Goal: Information Seeking & Learning: Learn about a topic

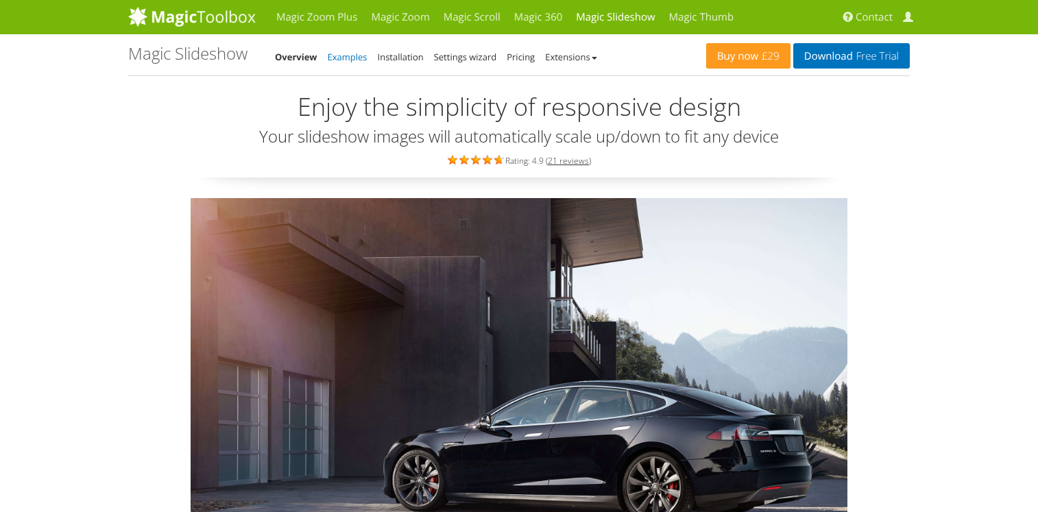
click at [345, 60] on link "Examples" at bounding box center [348, 57] width 40 height 12
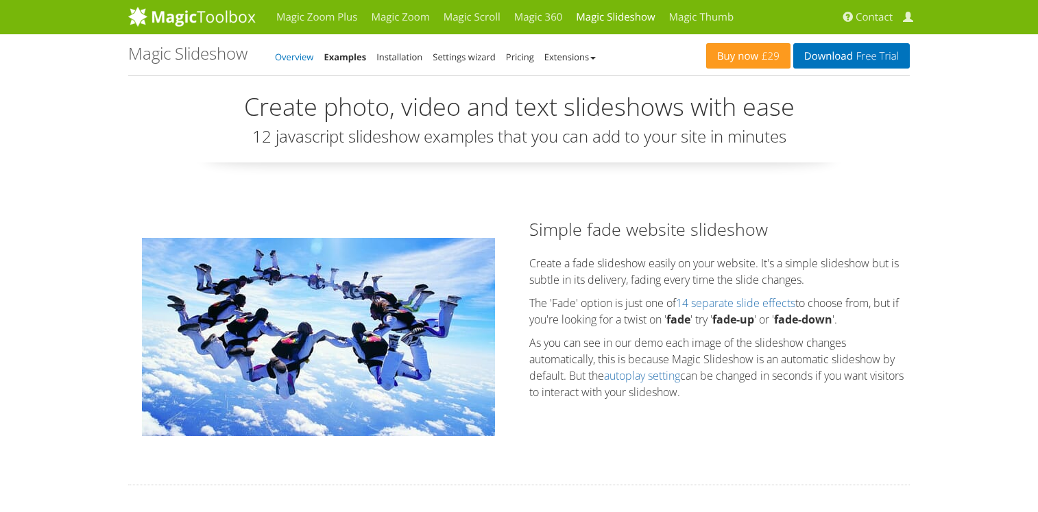
click at [293, 62] on link "Overview" at bounding box center [294, 57] width 38 height 12
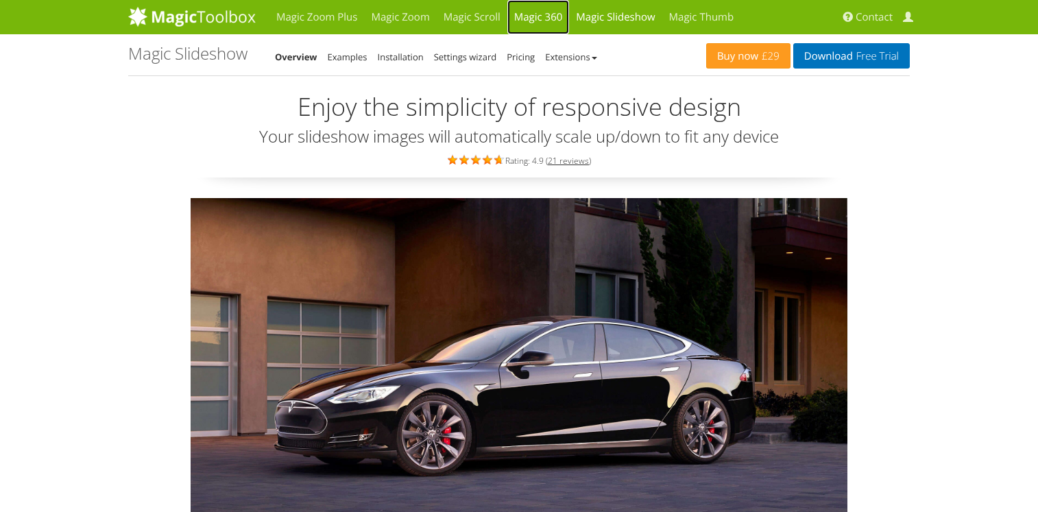
click at [537, 14] on link "Magic 360" at bounding box center [538, 17] width 62 height 34
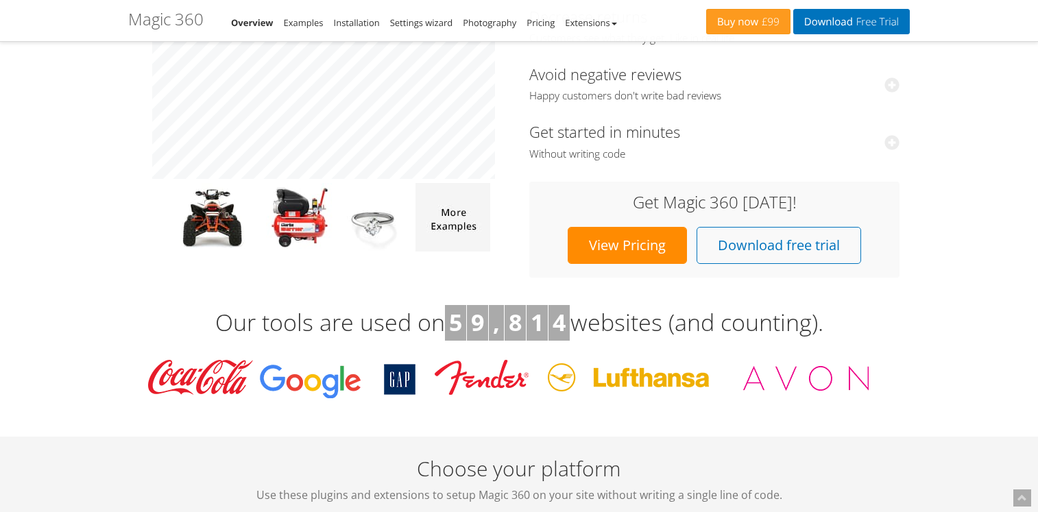
scroll to position [257, 0]
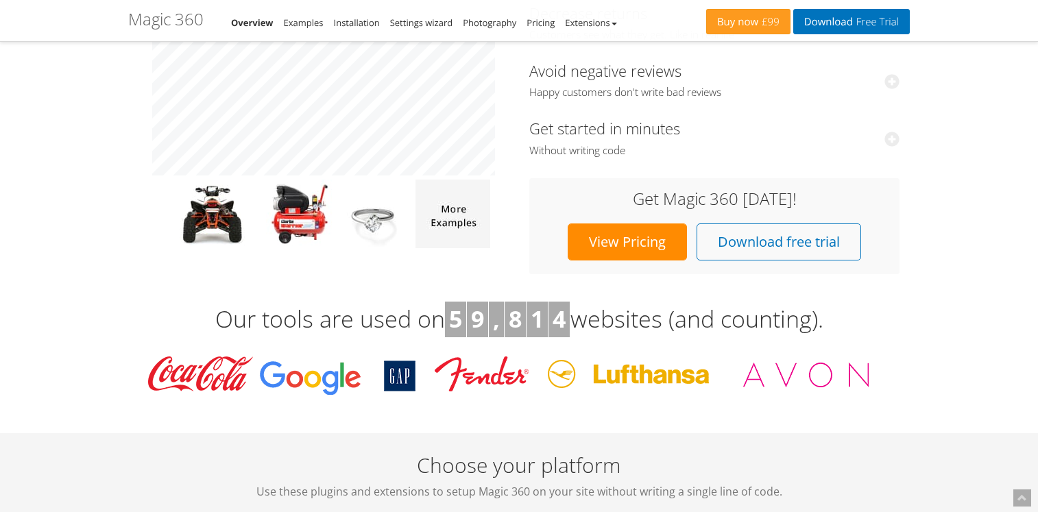
click at [620, 246] on link "View Pricing" at bounding box center [626, 241] width 119 height 37
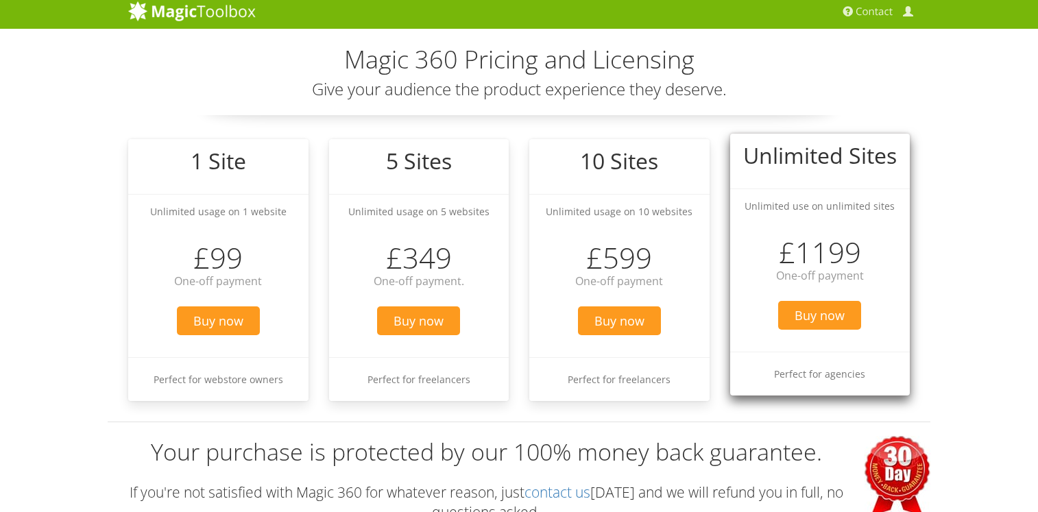
scroll to position [7, 0]
